Goal: Task Accomplishment & Management: Complete application form

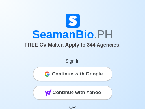
click at [80, 73] on span "Continue with Google" at bounding box center [77, 73] width 51 height 11
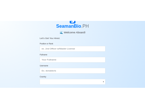
scroll to position [57, 0]
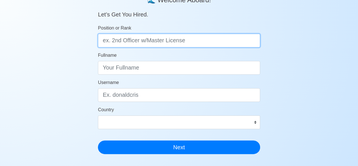
click at [192, 40] on input "Position or Rank" at bounding box center [179, 41] width 162 height 14
type input "o"
type input "ORDINARY SEAMAN"
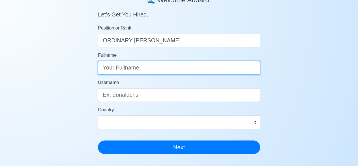
click at [140, 68] on input "Fullname" at bounding box center [179, 68] width 162 height 14
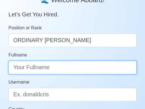
click at [37, 69] on input "Fullname" at bounding box center [72, 68] width 128 height 14
paste input "IAN BERNARDO A. SAYLAN"
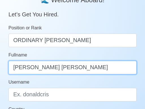
scroll to position [85, 0]
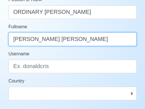
type input "IAN BERNARDO A. SAYLAN"
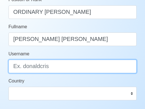
click at [49, 66] on input "Username" at bounding box center [72, 67] width 128 height 14
type input "IAN BERNARDO"
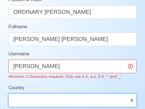
click at [132, 95] on select "Afghanistan Åland Islands Albania Algeria American Samoa Andorra Angola Anguill…" at bounding box center [72, 101] width 128 height 14
select select "PH"
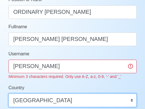
click at [8, 94] on select "Afghanistan Åland Islands Albania Algeria American Samoa Andorra Angola Anguill…" at bounding box center [72, 101] width 128 height 14
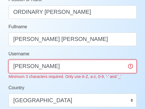
click at [27, 66] on input "IAN BERNARDO" at bounding box center [72, 67] width 128 height 14
click at [72, 70] on input "IAN BERNARDO" at bounding box center [72, 67] width 128 height 14
type input "I"
type input "Turondodoy123"
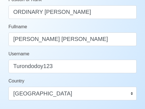
click at [68, 81] on form "Position or Rank ORDINARY SEAMAN Fullname IAN BERNARDO A. SAYLAN Username Turon…" at bounding box center [72, 60] width 128 height 129
click at [68, 81] on div "Country Afghanistan Åland Islands Albania Algeria American Samoa Andorra Angola…" at bounding box center [72, 89] width 128 height 23
click at [69, 81] on div "Country Afghanistan Åland Islands Albania Algeria American Samoa Andorra Angola…" at bounding box center [72, 89] width 128 height 23
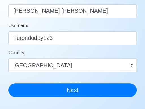
scroll to position [142, 0]
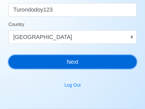
click at [78, 62] on button "Next" at bounding box center [72, 62] width 128 height 14
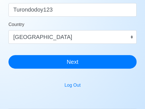
scroll to position [7, 0]
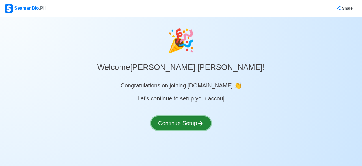
click at [182, 122] on button "Continue Setup" at bounding box center [181, 123] width 60 height 14
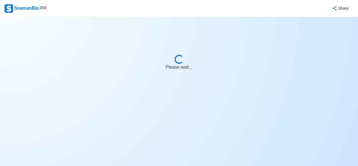
select select "Visible for Hiring"
select select "PH"
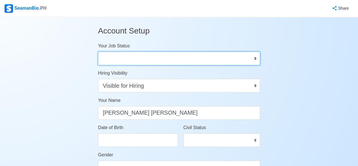
click at [255, 57] on select "Onboard Actively Looking for Job Not Looking for Job" at bounding box center [179, 59] width 162 height 14
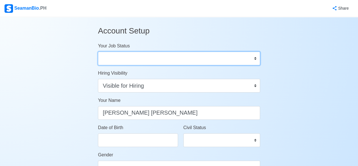
click at [255, 57] on select "Onboard Actively Looking for Job Not Looking for Job" at bounding box center [179, 59] width 162 height 14
select select "Actively Looking for Job"
click at [98, 52] on select "Onboard Actively Looking for Job Not Looking for Job" at bounding box center [179, 59] width 162 height 14
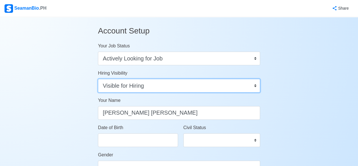
click at [131, 87] on select "Visible for Hiring Not Visible for Hiring" at bounding box center [179, 86] width 162 height 14
click at [254, 85] on select "Visible for Hiring Not Visible for Hiring" at bounding box center [179, 86] width 162 height 14
click at [98, 79] on select "Visible for Hiring Not Visible for Hiring" at bounding box center [179, 86] width 162 height 14
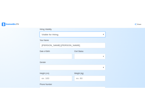
scroll to position [57, 0]
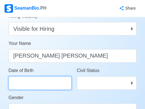
click at [44, 85] on input "Date of Birth" at bounding box center [39, 83] width 63 height 14
select select "****"
select select "******"
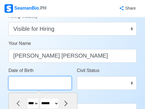
paste input "Aug 20, 1976"
type input "Aug 20, 1976"
select select "****"
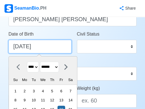
scroll to position [85, 0]
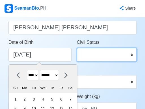
type input "08/20/1976"
click at [132, 54] on select "Single Married Widowed Separated" at bounding box center [107, 55] width 60 height 14
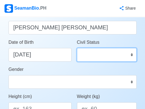
select select "Married"
click at [77, 48] on select "Single Married Widowed Separated" at bounding box center [107, 55] width 60 height 14
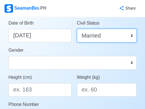
scroll to position [113, 0]
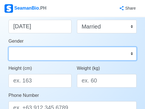
click at [131, 53] on select "Male Female" at bounding box center [72, 54] width 128 height 14
select select "Male"
click at [8, 47] on select "Male Female" at bounding box center [72, 54] width 128 height 14
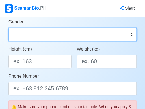
scroll to position [142, 0]
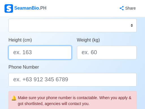
click at [37, 50] on input "Height (cm)" at bounding box center [39, 53] width 63 height 14
type input "165.1"
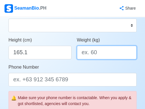
click at [100, 55] on input "Weight (kg)" at bounding box center [107, 53] width 60 height 14
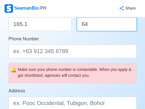
type input "64"
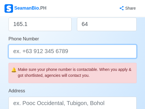
click at [80, 53] on input "Phone Number" at bounding box center [72, 52] width 128 height 14
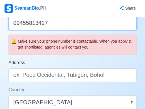
scroll to position [226, 0]
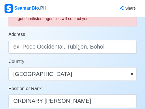
type input "09455813427"
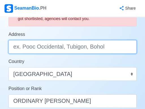
click at [108, 48] on input "Address" at bounding box center [72, 47] width 128 height 14
click at [68, 48] on input "Address" at bounding box center [72, 47] width 128 height 14
paste input "15-A ROAD 6 DOÑA VICENTA VILLAGE BAJADA DAVAO CITY"
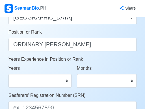
scroll to position [311, 0]
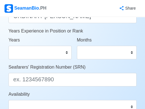
type input "15-A ROAD 6 DOÑA VICENTA VILLAGE BAJADA DAVAO CITY"
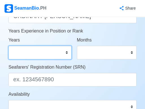
click at [68, 52] on select "0 1 2 3 4 5 6 7 8 9 10 11 12 13 14 15 16 17 18 19 20 21 22 23 24 25 26 27 28 29…" at bounding box center [39, 53] width 63 height 14
click at [8, 46] on select "0 1 2 3 4 5 6 7 8 9 10 11 12 13 14 15 16 17 18 19 20 21 22 23 24 25 26 27 28 29…" at bounding box center [39, 53] width 63 height 14
click at [66, 52] on select "0 1 2 3 4 5 6 7 8 9 10 11 12 13 14 15 16 17 18 19 20 21 22 23 24 25 26 27 28 29…" at bounding box center [39, 53] width 63 height 14
select select "4"
click at [8, 46] on select "0 1 2 3 4 5 6 7 8 9 10 11 12 13 14 15 16 17 18 19 20 21 22 23 24 25 26 27 28 29…" at bounding box center [39, 53] width 63 height 14
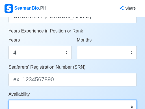
click at [14, 108] on select "Immediate Sept 2025 Oct 2025 Nov 2025 Dec 2025 Jan 2026 Feb 2026 Mar 2026 Apr 2…" at bounding box center [72, 107] width 128 height 14
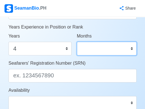
click at [131, 48] on select "0 1 2 3 4 5 6 7 8 9 10 11" at bounding box center [107, 49] width 60 height 14
click at [132, 48] on select "0 1 2 3 4 5 6 7 8 9 10 11" at bounding box center [107, 49] width 60 height 14
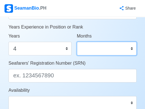
select select "5"
click at [77, 42] on select "0 1 2 3 4 5 6 7 8 9 10 11" at bounding box center [107, 49] width 60 height 14
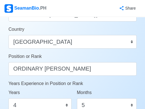
scroll to position [287, 0]
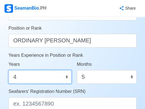
click at [67, 76] on select "0 1 2 3 4 5 6 7 8 9 10 11 12 13 14 15 16 17 18 19 20 21 22 23 24 25 26 27 28 29…" at bounding box center [39, 77] width 63 height 14
click at [8, 70] on select "0 1 2 3 4 5 6 7 8 9 10 11 12 13 14 15 16 17 18 19 20 21 22 23 24 25 26 27 28 29…" at bounding box center [39, 77] width 63 height 14
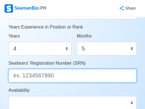
click at [55, 76] on input "Seafarers' Registration Number (SRN)" at bounding box center [72, 76] width 128 height 14
click at [44, 76] on input "Seafarers' Registration Number (SRN)" at bounding box center [72, 76] width 128 height 14
paste input "7608200021"
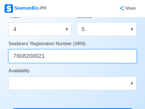
scroll to position [344, 0]
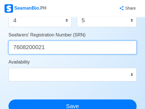
type input "7608200021"
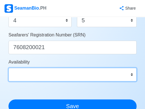
click at [131, 74] on select "Immediate Sept 2025 Oct 2025 Nov 2025 Dec 2025 Jan 2026 Feb 2026 Mar 2026 Apr 2…" at bounding box center [72, 75] width 128 height 14
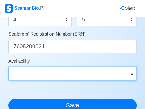
scroll to position [372, 0]
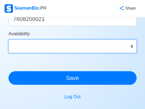
click at [132, 46] on select "Immediate Sept 2025 Oct 2025 Nov 2025 Dec 2025 Jan 2026 Feb 2026 Mar 2026 Apr 2…" at bounding box center [72, 47] width 128 height 14
select select "4102416000000"
click at [8, 40] on select "Immediate Sept 2025 Oct 2025 Nov 2025 Dec 2025 Jan 2026 Feb 2026 Mar 2026 Apr 2…" at bounding box center [72, 47] width 128 height 14
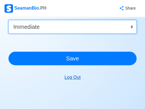
scroll to position [400, 0]
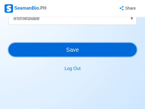
click at [69, 50] on button "Save" at bounding box center [72, 50] width 128 height 14
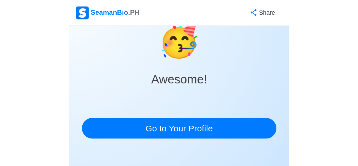
scroll to position [0, 0]
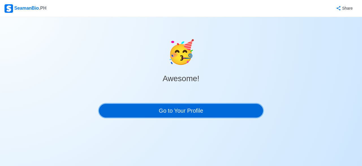
click at [177, 107] on link "Go to Your Profile" at bounding box center [181, 111] width 164 height 14
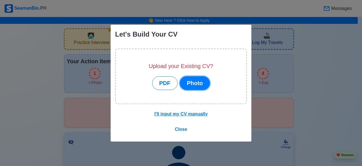
click at [200, 83] on button "Photo" at bounding box center [195, 83] width 30 height 14
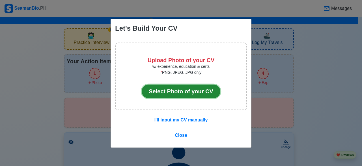
click at [187, 91] on button "Select Photo of your CV" at bounding box center [181, 91] width 79 height 14
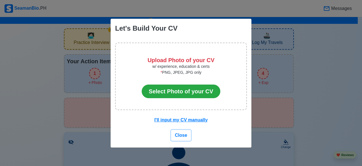
click at [185, 132] on span "Close" at bounding box center [181, 134] width 12 height 5
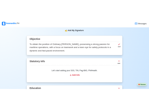
scroll to position [311, 0]
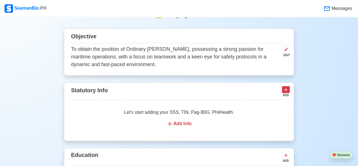
click at [286, 91] on icon at bounding box center [285, 89] width 3 height 3
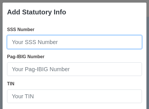
click at [44, 42] on input "SSS Number" at bounding box center [74, 42] width 135 height 14
paste input "06-1622805-6"
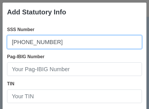
type input "06-1622805-6"
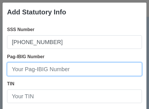
click at [39, 70] on input "Pag-IBIG Number" at bounding box center [74, 70] width 135 height 14
paste input "1210-6984-4273"
type input "1210-6984-4273"
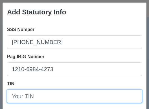
click at [40, 96] on input "TIN" at bounding box center [74, 97] width 135 height 14
paste input "239-889-789"
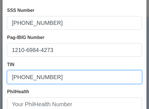
scroll to position [57, 0]
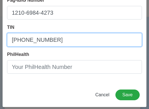
type input "239-889-789"
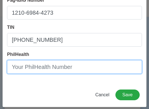
click at [50, 70] on input "PhilHealth" at bounding box center [74, 67] width 135 height 14
paste input "01-0501375131"
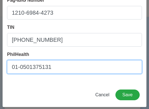
type input "01-0501375131"
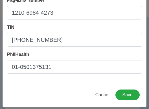
click at [63, 88] on div "Add Statutory Info SSS Number 06-1622805-6 Pag-IBIG Number 1210-6984-4273 TIN 2…" at bounding box center [74, 27] width 145 height 162
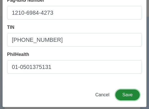
click at [117, 93] on button "Save" at bounding box center [128, 95] width 24 height 11
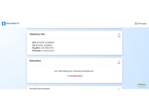
scroll to position [368, 0]
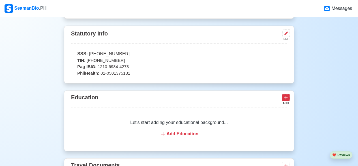
click at [285, 97] on icon at bounding box center [286, 98] width 6 height 6
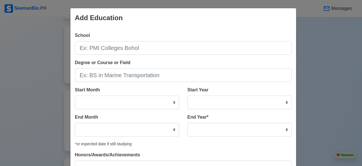
drag, startPoint x: 180, startPoint y: 25, endPoint x: 194, endPoint y: 26, distance: 13.9
click at [194, 26] on div "Add Education" at bounding box center [183, 17] width 226 height 19
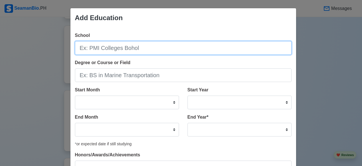
click at [151, 48] on input "School" at bounding box center [183, 48] width 217 height 14
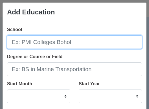
click at [51, 44] on input "School" at bounding box center [74, 42] width 135 height 14
paste input "PMI - COLLEGES - BOHOL"
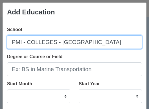
type input "PMI - COLLEGES - BOHOL"
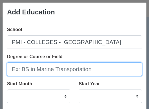
click at [55, 69] on input "Degree or Course or Field" at bounding box center [74, 70] width 135 height 14
paste input "BS in Marine Transportation"
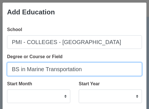
scroll to position [28, 0]
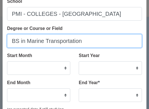
type input "BS in Marine Transportation"
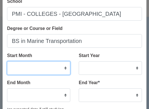
click at [63, 68] on select "January February March April May June July August September October November De…" at bounding box center [38, 68] width 63 height 14
click at [40, 65] on select "January February March April May June July August September October November De…" at bounding box center [38, 68] width 63 height 14
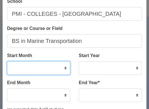
drag, startPoint x: 39, startPoint y: 66, endPoint x: 28, endPoint y: 70, distance: 11.0
click at [28, 70] on select "January February March April May June July August September October November De…" at bounding box center [38, 68] width 63 height 14
select select "June"
click at [7, 61] on select "January February March April May June July August September October November De…" at bounding box center [38, 68] width 63 height 14
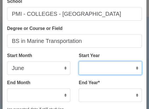
click at [134, 68] on select "2025 2024 2023 2022 2021 2020 2019 2018 2017 2016 2015 2014 2013 2012 2011 2010…" at bounding box center [110, 68] width 63 height 14
select select "1993"
click at [79, 61] on select "2025 2024 2023 2022 2021 2020 2019 2018 2017 2016 2015 2014 2013 2012 2011 2010…" at bounding box center [110, 68] width 63 height 14
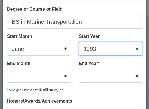
scroll to position [57, 0]
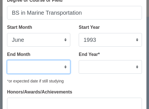
click at [64, 67] on select "January February March April May June July August September October November De…" at bounding box center [38, 67] width 63 height 14
select select "March"
click at [7, 60] on select "January February March April May June July August September October November De…" at bounding box center [38, 67] width 63 height 14
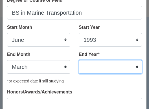
click at [133, 66] on select "2035 2034 2033 2032 2031 2030 2029 2028 2027 2026 2025 2024 2023 2022 2021 2020…" at bounding box center [110, 67] width 63 height 14
select select "1996"
click at [79, 60] on select "2035 2034 2033 2032 2031 2030 2029 2028 2027 2026 2025 2024 2023 2022 2021 2020…" at bounding box center [110, 67] width 63 height 14
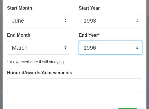
scroll to position [85, 0]
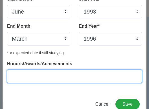
click at [46, 77] on input "Honors/Awards/Achievements" at bounding box center [74, 77] width 135 height 14
click at [16, 77] on input "Honors/Awards/Achievements" at bounding box center [74, 77] width 135 height 14
paste input "Graduated"
type input "Graduated"
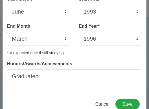
click at [25, 87] on div "School PMI - COLLEGES - BOHOL Degree or Course or Field BS in Marine Transporta…" at bounding box center [75, 14] width 144 height 155
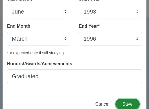
click at [125, 103] on button "Save" at bounding box center [128, 104] width 24 height 11
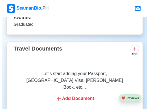
scroll to position [545, 0]
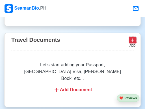
click at [132, 38] on icon at bounding box center [132, 39] width 3 height 3
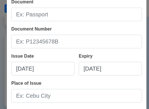
scroll to position [0, 0]
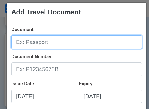
click at [50, 45] on input "Document" at bounding box center [76, 42] width 131 height 14
click at [47, 41] on input "Document" at bounding box center [76, 42] width 131 height 14
paste input "Passport"
type input "Passport"
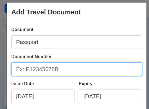
click at [61, 72] on input "Document Number" at bounding box center [76, 70] width 131 height 14
paste input "P4016177B"
type input "P4016177B"
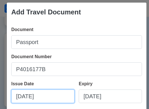
select select "****"
select select "******"
click at [53, 98] on input "08/10/2025" at bounding box center [42, 97] width 63 height 14
paste input "Nov 29 2019"
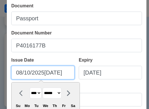
scroll to position [57, 0]
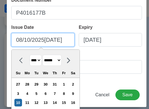
click at [71, 42] on input "08/10/2025Nov 29 2019" at bounding box center [42, 40] width 63 height 14
type input "08/10/2025Nov"
select select "****"
select select "********"
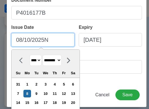
type input "08/10/2025"
select select "****"
select select "******"
type input "08/10/20"
select select "****"
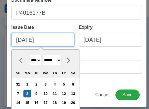
type input "08/10/2"
select select "****"
type input "08/10/"
select select "****"
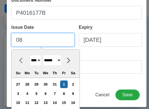
type input "0"
select select "****"
select select "*******"
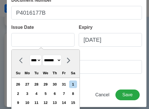
click at [40, 61] on select "**** **** **** **** **** **** **** **** **** **** **** **** **** **** **** ****…" at bounding box center [36, 60] width 12 height 11
click at [30, 55] on select "**** **** **** **** **** **** **** **** **** **** **** **** **** **** **** ****…" at bounding box center [36, 60] width 12 height 11
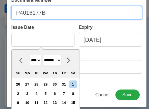
type input "08/10/2025"
click at [35, 11] on input "P4016177B" at bounding box center [76, 13] width 131 height 14
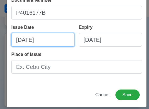
select select "****"
select select "******"
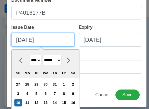
click at [50, 41] on input "08/10/2025" at bounding box center [42, 40] width 63 height 14
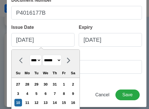
click at [40, 60] on select "**** **** **** **** **** **** **** **** **** **** **** **** **** **** **** ****…" at bounding box center [36, 60] width 12 height 11
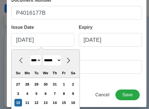
select select "****"
click at [30, 55] on select "**** **** **** **** **** **** **** **** **** **** **** **** **** **** **** ****…" at bounding box center [36, 60] width 12 height 11
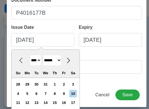
click at [62, 59] on select "******* ******** ***** ***** *** **** **** ****** ********* ******* ******** **…" at bounding box center [52, 60] width 19 height 11
select select "********"
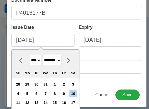
click at [44, 55] on select "******* ******** ***** ***** *** **** **** ****** ********* ******* ******** **…" at bounding box center [52, 60] width 19 height 11
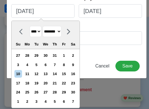
scroll to position [85, 0]
click at [68, 90] on div "29" at bounding box center [64, 93] width 8 height 8
type input "11/29/2019"
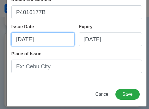
scroll to position [57, 0]
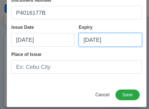
select select "****"
select select "******"
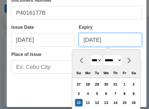
click at [115, 42] on input "08/10/2025" at bounding box center [110, 40] width 63 height 14
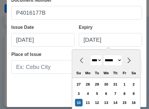
click at [99, 60] on select "**** **** **** **** **** **** **** **** **** **** **** **** **** **** **** ****…" at bounding box center [97, 60] width 12 height 11
click at [91, 55] on select "**** **** **** **** **** **** **** **** **** **** **** **** **** **** **** ****…" at bounding box center [97, 60] width 12 height 11
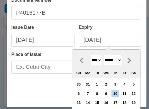
click at [99, 60] on select "**** **** **** **** **** **** **** **** **** **** **** **** **** **** **** ****…" at bounding box center [97, 60] width 12 height 11
select select "****"
click at [91, 55] on select "**** **** **** **** **** **** **** **** **** **** **** **** **** **** **** ****…" at bounding box center [97, 60] width 12 height 11
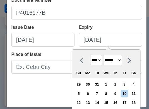
click at [123, 58] on select "******* ******** ***** ***** *** **** **** ****** ********* ******* ******** **…" at bounding box center [113, 60] width 19 height 11
select select "********"
click at [104, 55] on select "******* ******** ***** ***** *** **** **** ****** ********* ******* ******** **…" at bounding box center [113, 60] width 19 height 11
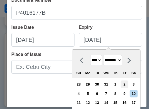
scroll to position [85, 0]
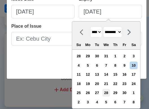
click at [106, 92] on div "28" at bounding box center [107, 93] width 8 height 8
type input "11/28/2029"
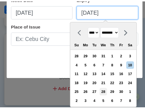
scroll to position [57, 0]
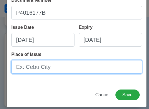
click at [54, 67] on input "Place of Issue" at bounding box center [76, 67] width 131 height 14
click at [46, 67] on input "Place of Issue" at bounding box center [76, 67] width 131 height 14
paste input "DFA DAVAO"
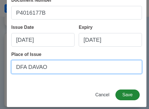
type input "DFA DAVAO"
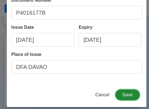
click at [119, 95] on button "Save" at bounding box center [128, 95] width 24 height 11
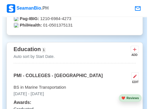
scroll to position [460, 0]
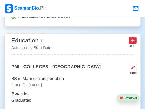
click at [134, 38] on icon at bounding box center [133, 41] width 6 height 6
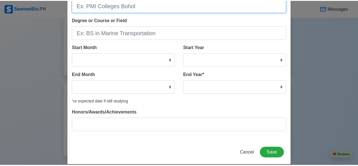
scroll to position [49, 0]
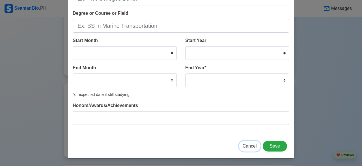
click at [251, 147] on span "Cancel" at bounding box center [250, 145] width 14 height 5
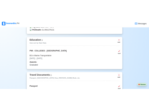
scroll to position [403, 0]
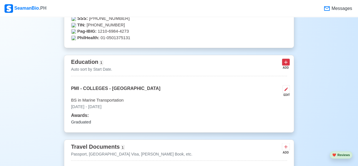
click at [285, 64] on icon at bounding box center [286, 62] width 6 height 6
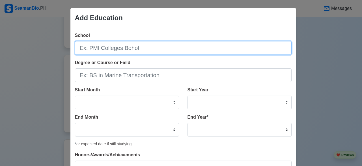
click at [126, 49] on input "School" at bounding box center [183, 48] width 217 height 14
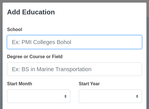
click at [70, 44] on input "School" at bounding box center [74, 42] width 135 height 14
paste input "NOTRE DAME OF PARANG"
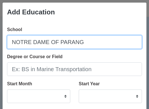
type input "NOTRE DAME OF PARANG"
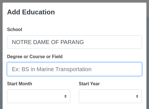
click at [90, 70] on input "Degree or Course or Field" at bounding box center [74, 70] width 135 height 14
click at [43, 70] on input "Degree or Course or Field" at bounding box center [74, 70] width 135 height 14
paste input "SECONDARY"
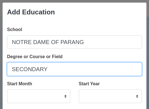
type input "SECONDARY"
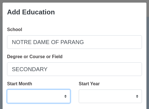
click at [63, 96] on select "January February March April May June July August September October November De…" at bounding box center [38, 97] width 63 height 14
select select "June"
click at [7, 90] on select "January February March April May June July August September October November De…" at bounding box center [38, 97] width 63 height 14
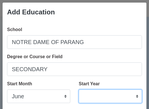
click at [133, 97] on select "2025 2024 2023 2022 2021 2020 2019 2018 2017 2016 2015 2014 2013 2012 2011 2010…" at bounding box center [110, 97] width 63 height 14
select select "1989"
click at [79, 90] on select "2025 2024 2023 2022 2021 2020 2019 2018 2017 2016 2015 2014 2013 2012 2011 2010…" at bounding box center [110, 97] width 63 height 14
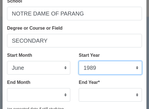
scroll to position [57, 0]
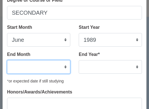
click at [64, 67] on select "January February March April May June July August September October November De…" at bounding box center [38, 67] width 63 height 14
select select "March"
click at [7, 60] on select "January February March April May June July August September October November De…" at bounding box center [38, 67] width 63 height 14
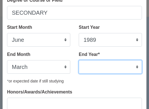
click at [133, 67] on select "2035 2034 2033 2032 2031 2030 2029 2028 2027 2026 2025 2024 2023 2022 2021 2020…" at bounding box center [110, 67] width 63 height 14
select select "1993"
click at [79, 60] on select "2035 2034 2033 2032 2031 2030 2029 2028 2027 2026 2025 2024 2023 2022 2021 2020…" at bounding box center [110, 67] width 63 height 14
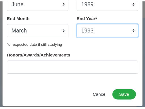
scroll to position [95, 0]
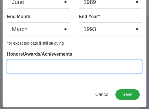
click at [29, 64] on input "Honors/Awards/Achievements" at bounding box center [74, 67] width 135 height 14
type input "Graduated"
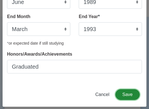
click at [127, 94] on button "Save" at bounding box center [128, 94] width 24 height 11
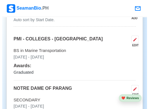
scroll to position [460, 0]
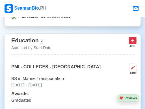
click at [134, 38] on icon at bounding box center [133, 41] width 6 height 6
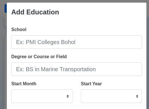
click at [25, 44] on input "School" at bounding box center [76, 42] width 131 height 14
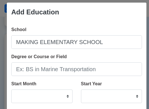
type input "MAKING ELEMENTARY SCHOOL"
